Goal: Book appointment/travel/reservation

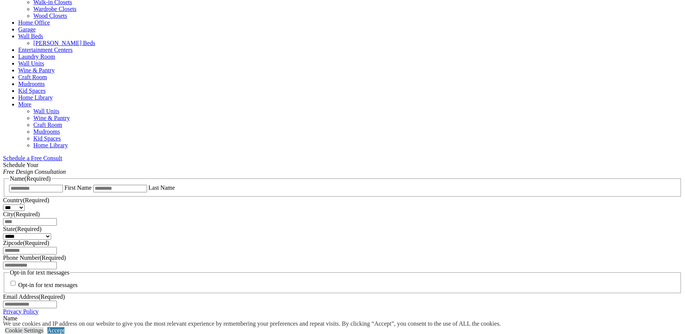
scroll to position [368, 0]
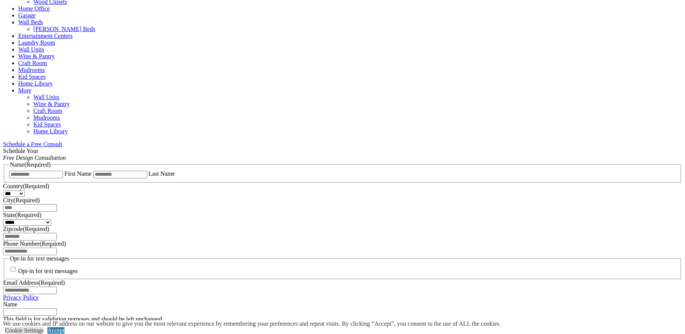
click at [62, 141] on span "Schedule a Free Consult (opens a dropdown menu)" at bounding box center [62, 144] width 0 height 6
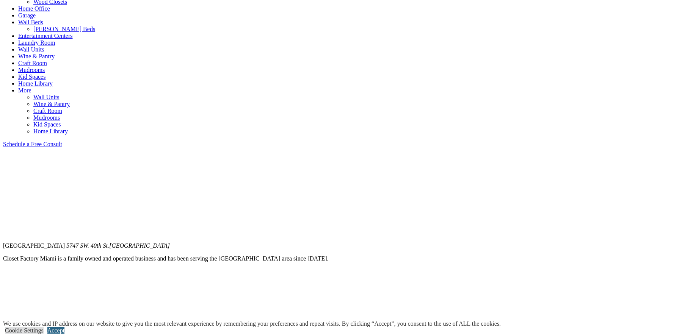
click at [64, 327] on link "Accept" at bounding box center [55, 330] width 17 height 6
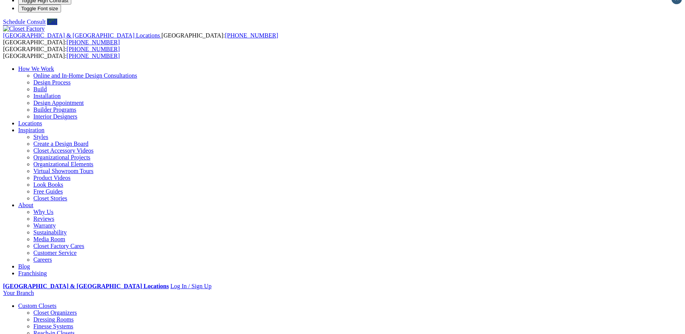
scroll to position [0, 0]
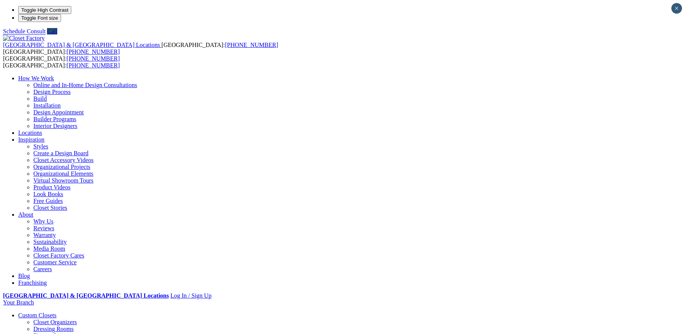
drag, startPoint x: 555, startPoint y: 122, endPoint x: 579, endPoint y: 131, distance: 25.6
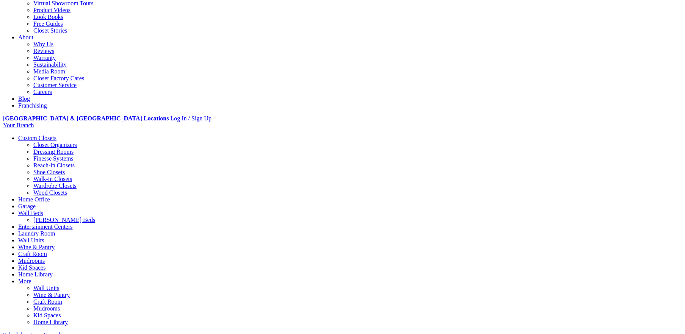
scroll to position [188, 0]
